Goal: Information Seeking & Learning: Learn about a topic

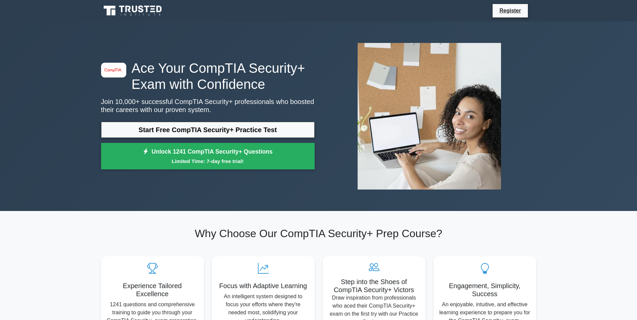
click at [182, 133] on link "Start Free CompTIA Security+ Practice Test" at bounding box center [208, 130] width 214 height 16
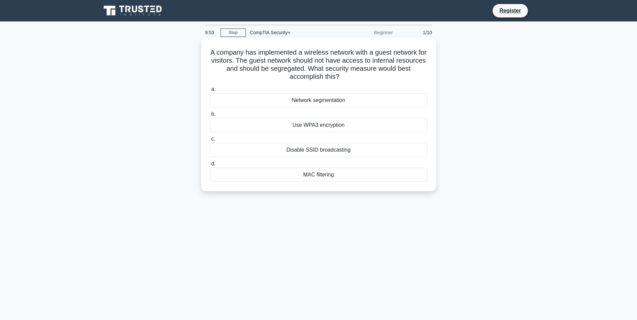
click at [281, 99] on div "Network segmentation" at bounding box center [319, 100] width 218 height 14
click at [210, 92] on input "a. Network segmentation" at bounding box center [210, 89] width 0 height 4
click at [292, 179] on div "Data tokenization" at bounding box center [319, 175] width 218 height 14
click at [210, 166] on input "d. Data tokenization" at bounding box center [210, 164] width 0 height 4
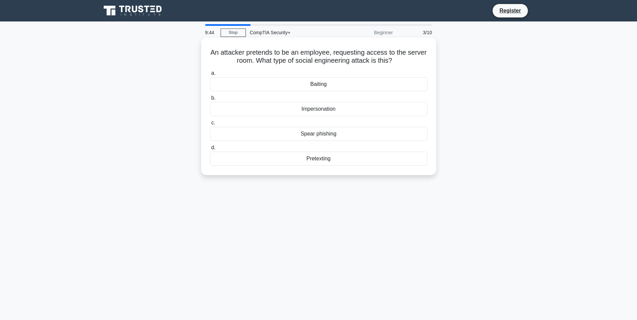
click at [294, 108] on div "Impersonation" at bounding box center [319, 109] width 218 height 14
click at [210, 100] on input "b. Impersonation" at bounding box center [210, 98] width 0 height 4
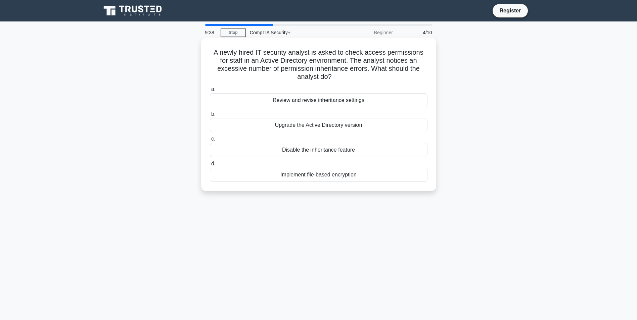
click at [292, 99] on div "Review and revise inheritance settings" at bounding box center [319, 100] width 218 height 14
click at [210, 92] on input "a. Review and revise inheritance settings" at bounding box center [210, 89] width 0 height 4
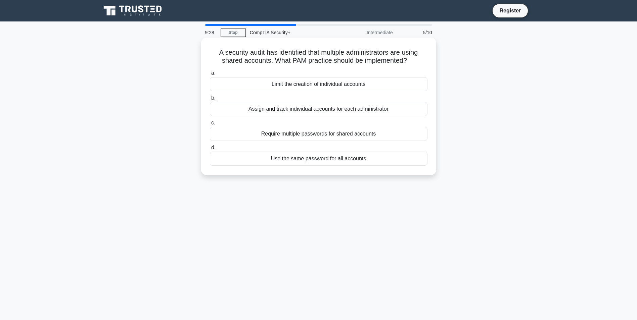
click at [294, 109] on div "Assign and track individual accounts for each administrator" at bounding box center [319, 109] width 218 height 14
click at [210, 100] on input "b. Assign and track individual accounts for each administrator" at bounding box center [210, 98] width 0 height 4
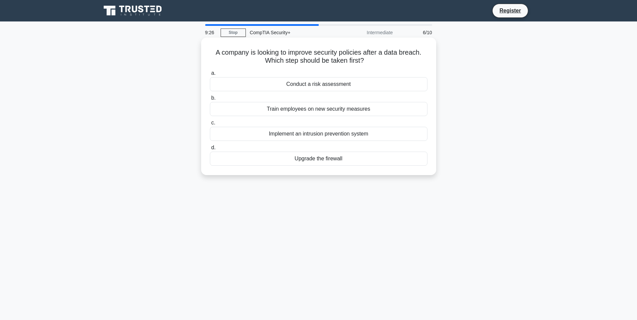
click at [303, 84] on div "Conduct a risk assessment" at bounding box center [319, 84] width 218 height 14
click at [210, 76] on input "a. Conduct a risk assessment" at bounding box center [210, 73] width 0 height 4
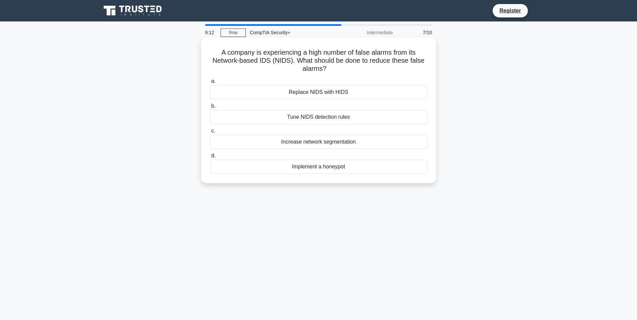
click at [312, 119] on div "Tune NIDS detection rules" at bounding box center [319, 117] width 218 height 14
click at [210, 108] on input "b. Tune NIDS detection rules" at bounding box center [210, 106] width 0 height 4
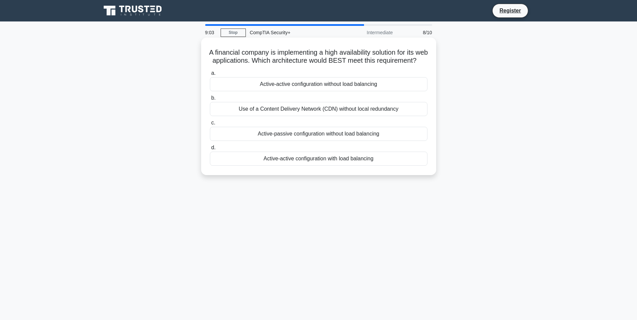
click at [318, 166] on div "Active-active configuration with load balancing" at bounding box center [319, 159] width 218 height 14
click at [210, 150] on input "d. Active-active configuration with load balancing" at bounding box center [210, 148] width 0 height 4
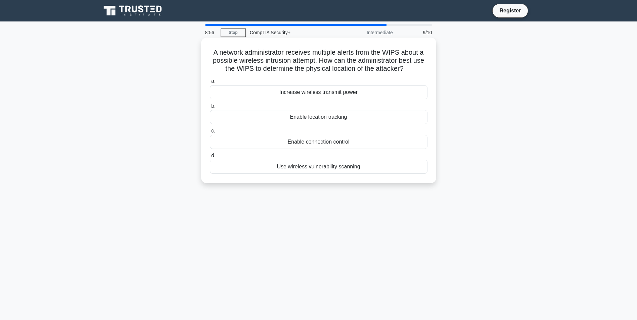
click at [296, 119] on div "Enable location tracking" at bounding box center [319, 117] width 218 height 14
click at [210, 108] on input "b. Enable location tracking" at bounding box center [210, 106] width 0 height 4
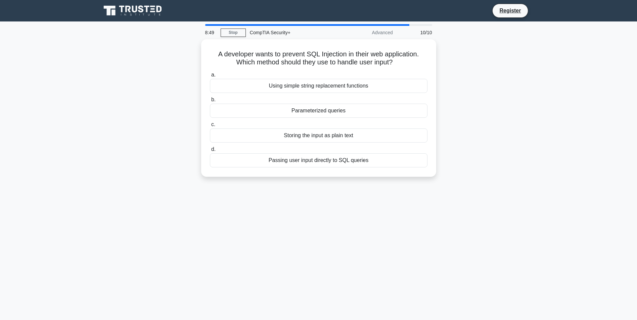
drag, startPoint x: 266, startPoint y: 85, endPoint x: 516, endPoint y: 102, distance: 250.7
click at [516, 102] on div "A developer wants to prevent SQL Injection in their web application. Which meth…" at bounding box center [318, 112] width 443 height 146
drag, startPoint x: 516, startPoint y: 102, endPoint x: 483, endPoint y: 113, distance: 34.4
click at [483, 113] on div "A developer wants to prevent SQL Injection in their web application. Which meth…" at bounding box center [318, 112] width 443 height 146
click at [296, 113] on div "Parameterized queries" at bounding box center [319, 109] width 218 height 14
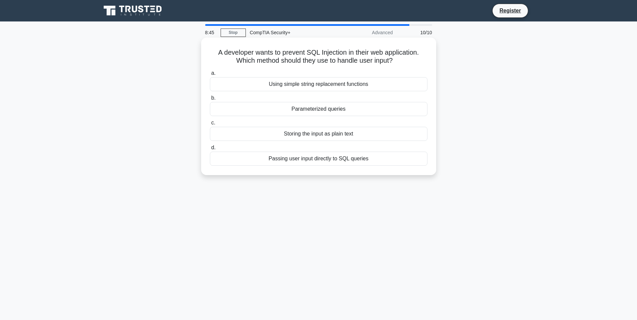
click at [210, 100] on input "b. Parameterized queries" at bounding box center [210, 98] width 0 height 4
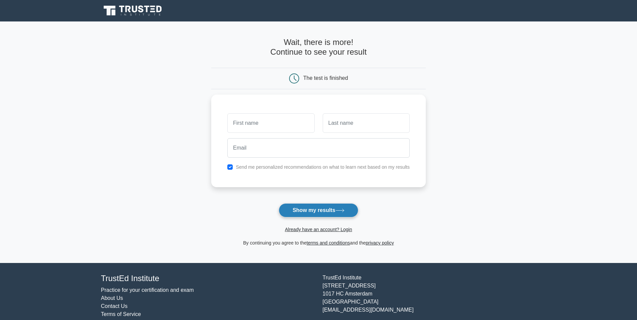
click at [323, 214] on button "Show my results" at bounding box center [318, 210] width 79 height 14
drag, startPoint x: 268, startPoint y: 127, endPoint x: 275, endPoint y: 121, distance: 9.5
click at [275, 121] on input "text" at bounding box center [270, 121] width 87 height 19
type input "fda"
click at [365, 118] on input "text" at bounding box center [366, 121] width 87 height 19
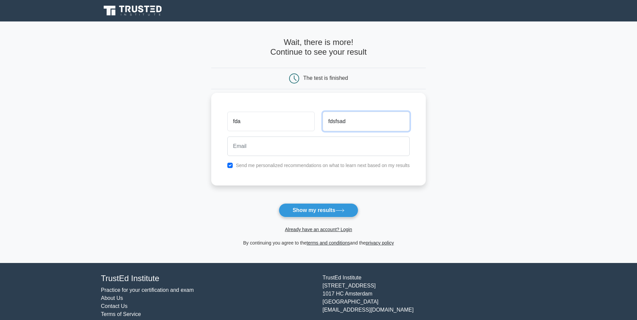
type input "fdsfsad"
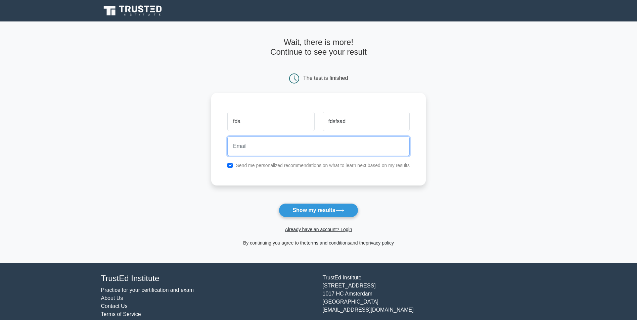
click at [240, 146] on input "email" at bounding box center [318, 146] width 182 height 19
type input "fdfdsa@gmail.com"
click at [279, 203] on button "Show my results" at bounding box center [318, 210] width 79 height 14
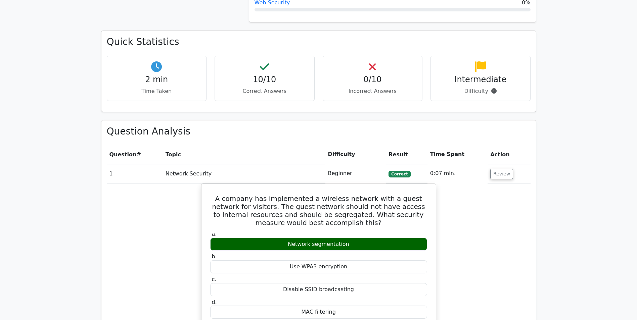
scroll to position [403, 0]
